Goal: Transaction & Acquisition: Purchase product/service

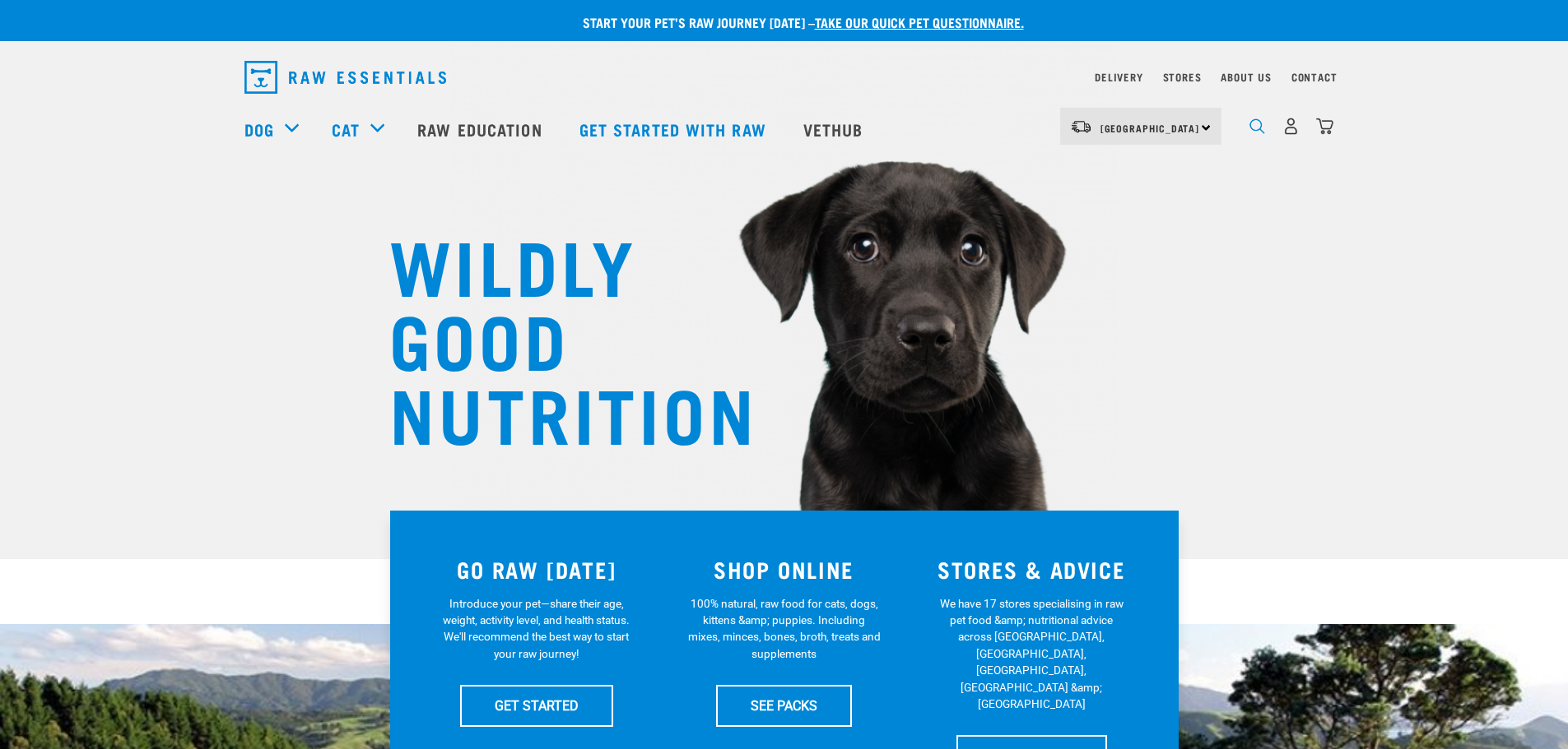
click at [1253, 124] on img "dropdown navigation" at bounding box center [1256, 126] width 15 height 15
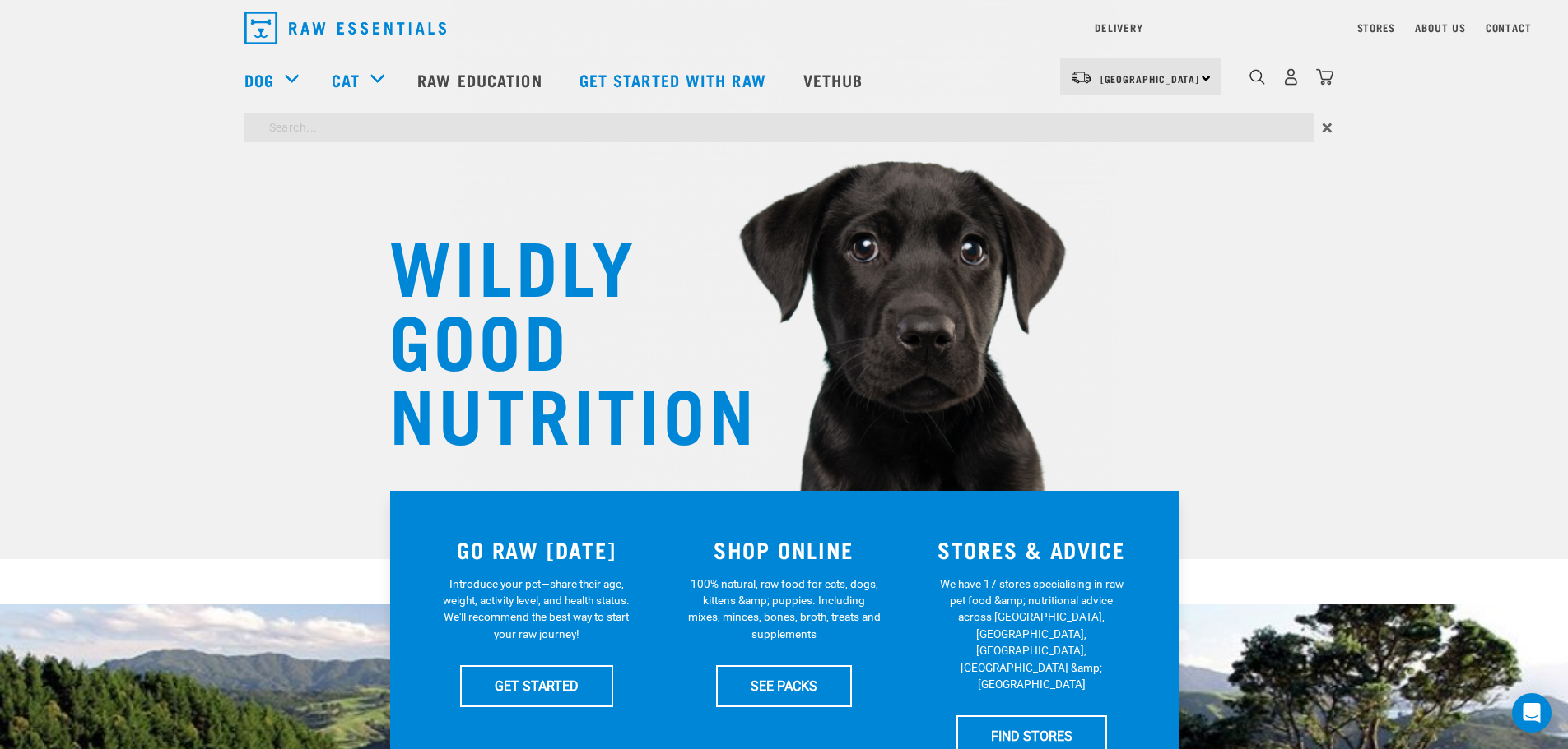
type input "samon"
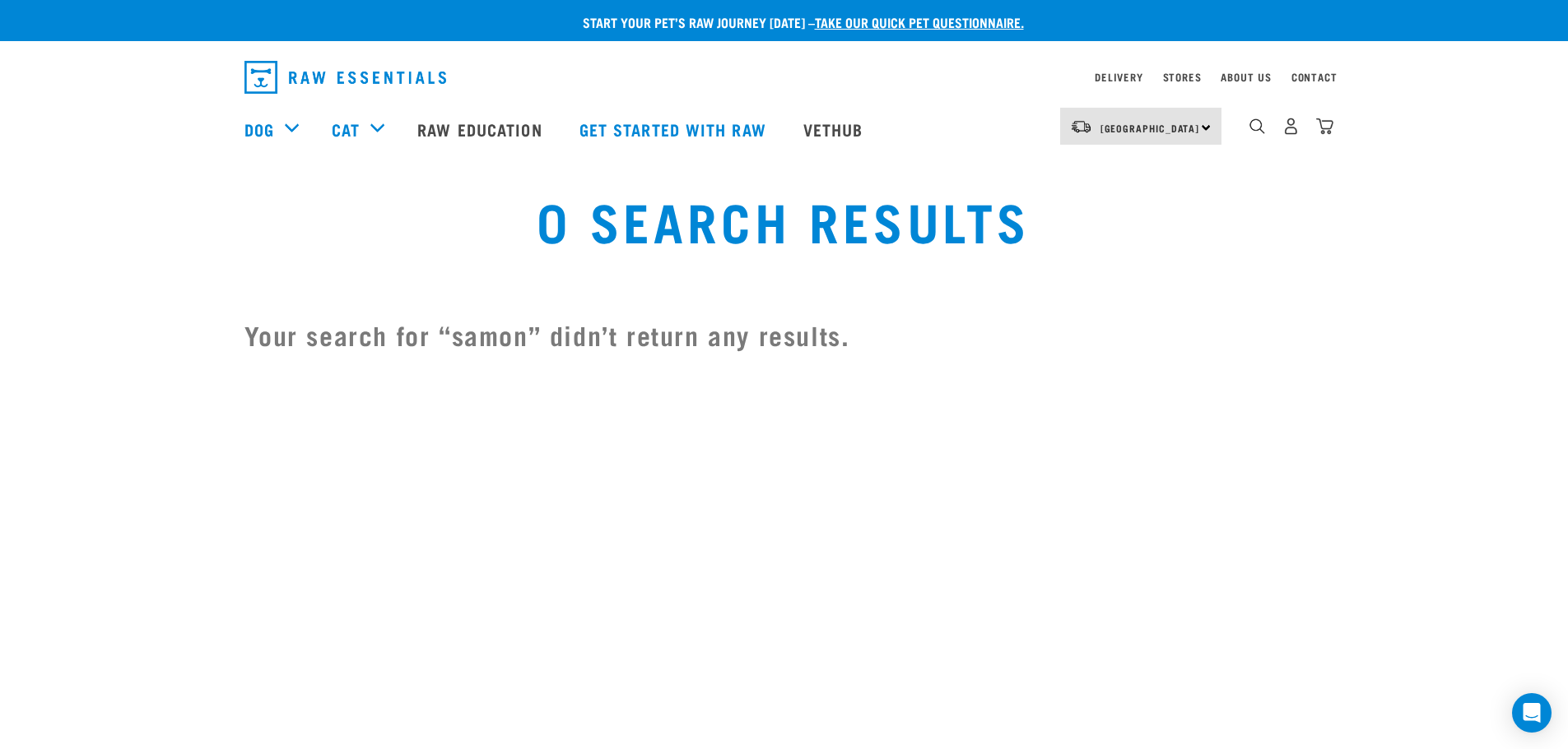
click at [1249, 130] on div "dropdown navigation" at bounding box center [1257, 126] width 17 height 17
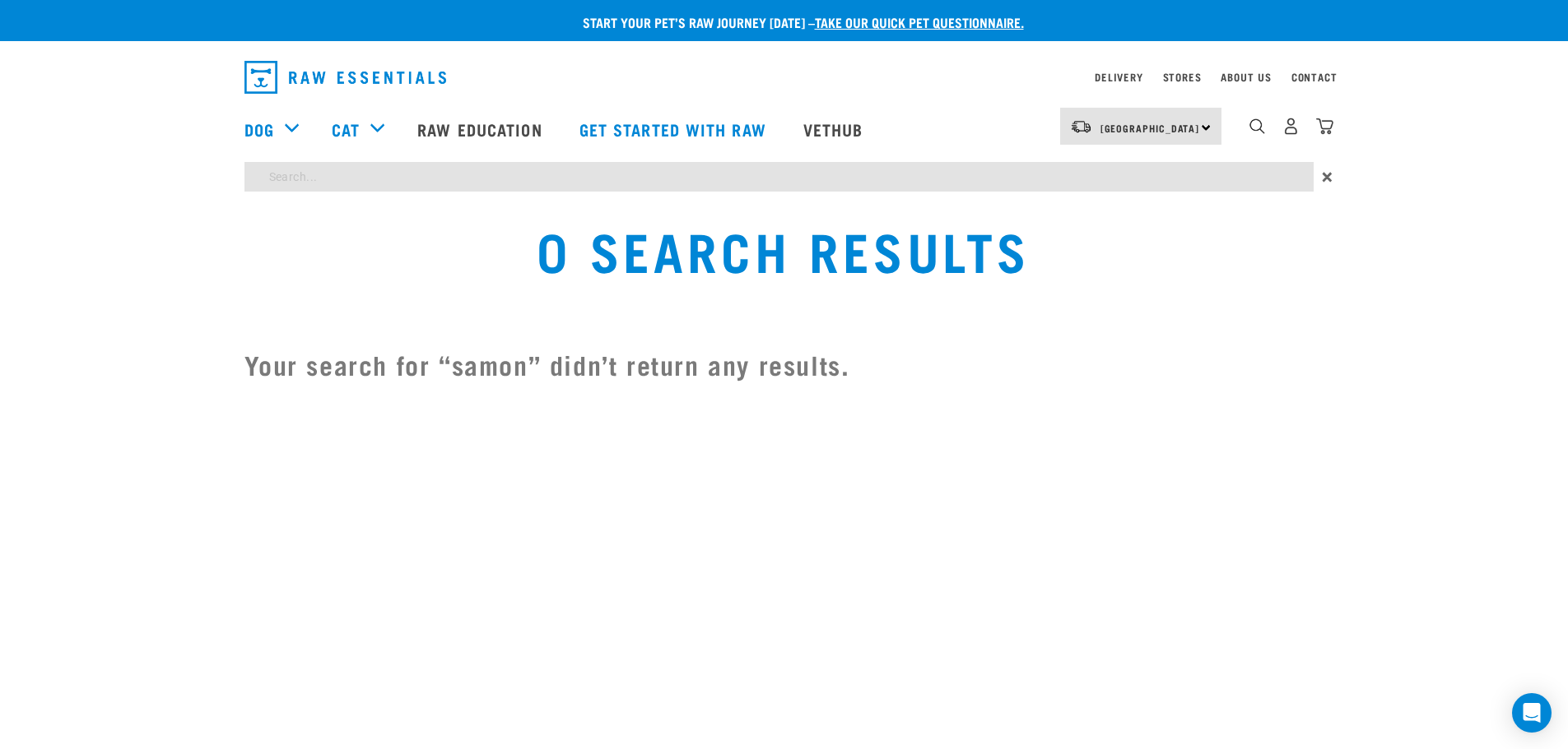
click at [389, 171] on div "Start your pet’s raw journey today – take our quick pet questionnaire. Delivery…" at bounding box center [784, 202] width 1568 height 404
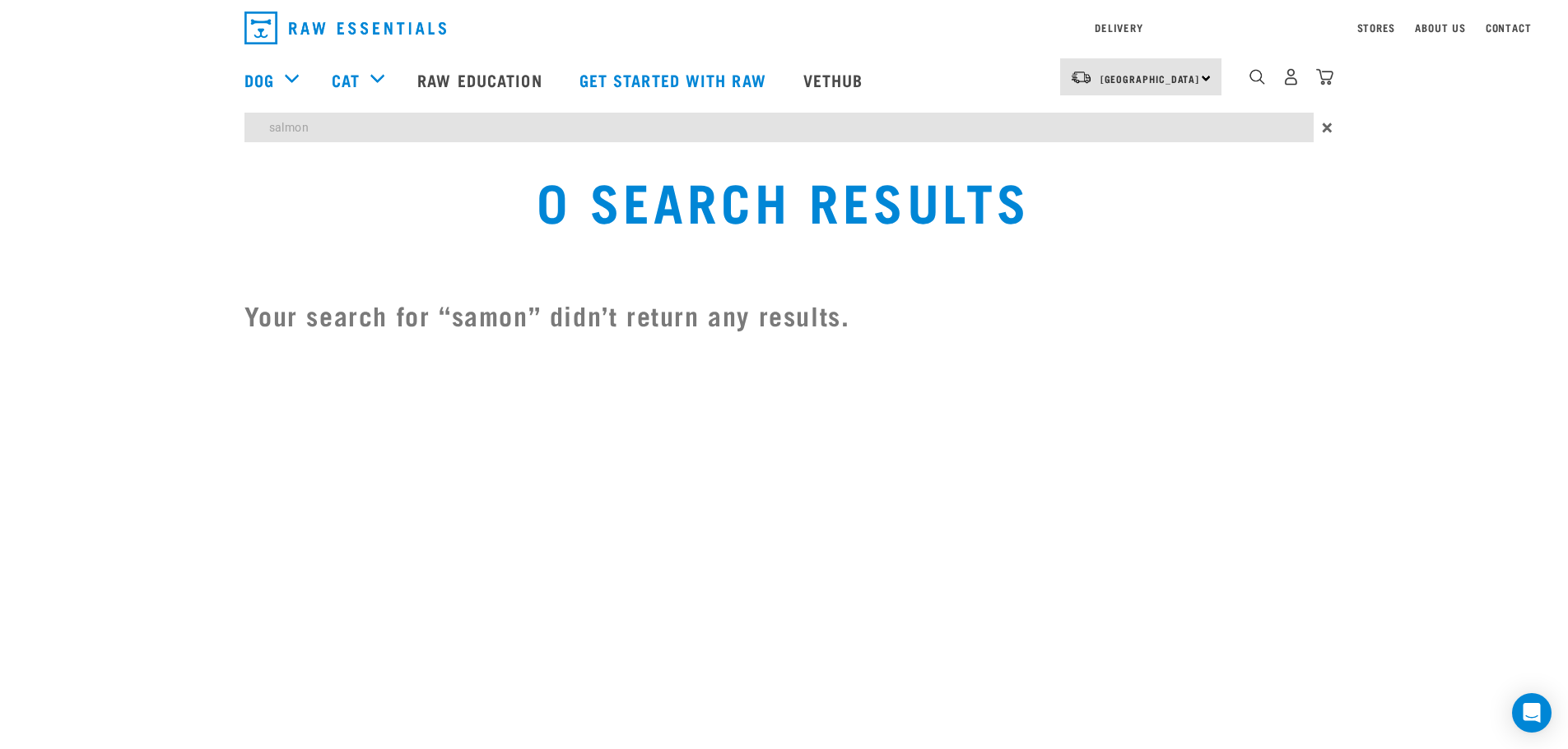
type input "salmon"
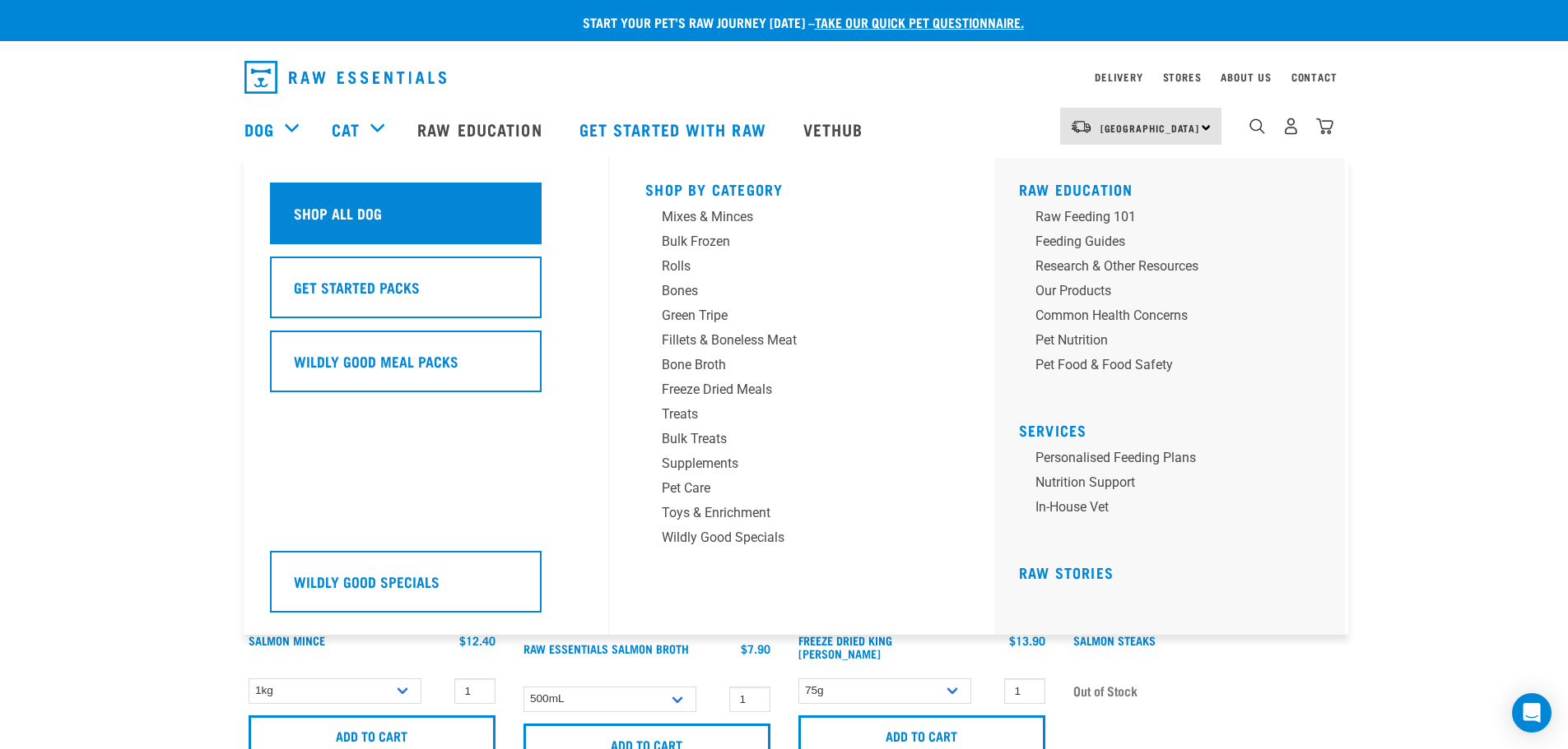
click at [304, 203] on h5 "Shop All Dog" at bounding box center [337, 213] width 88 height 21
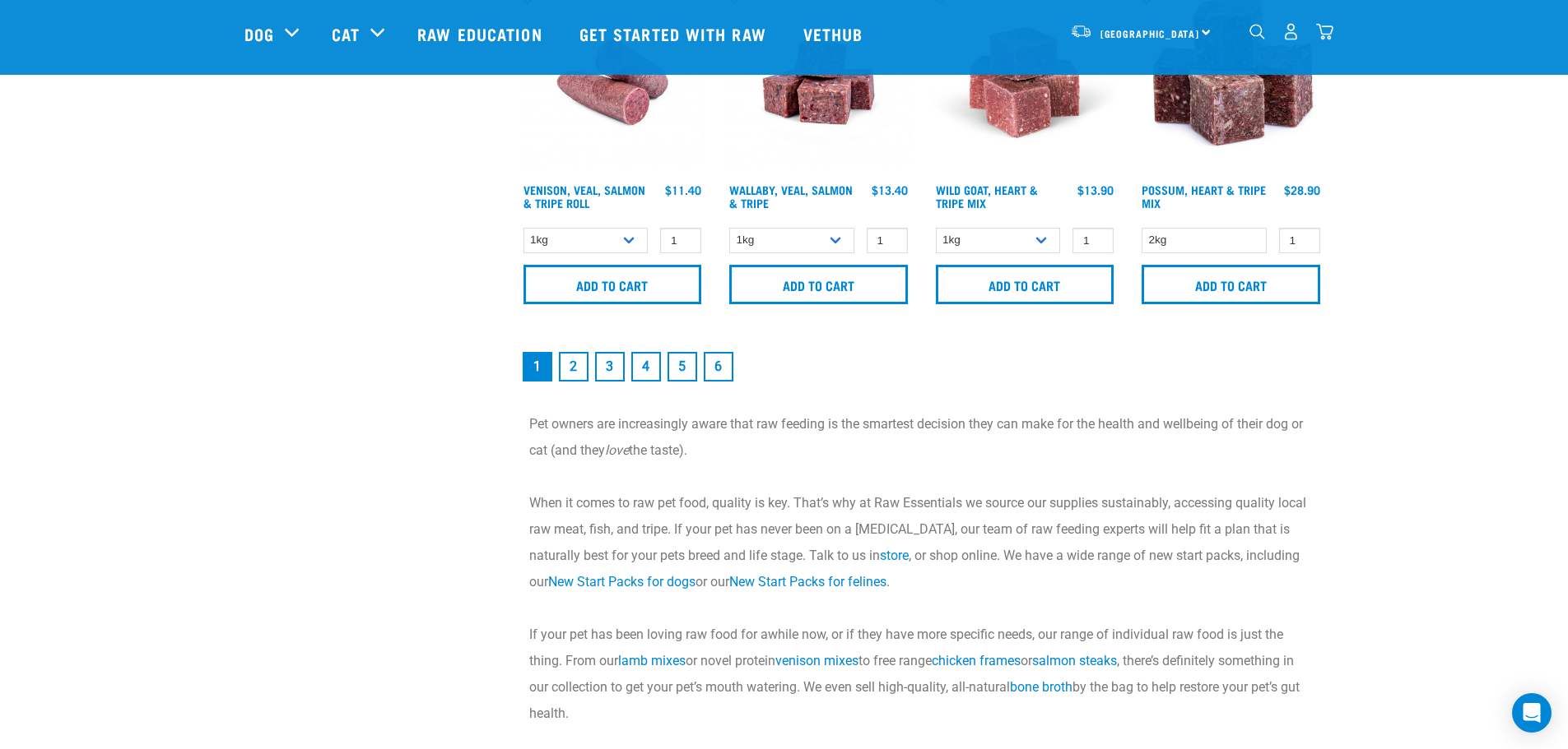
scroll to position [2962, 0]
